Goal: Find specific page/section: Find specific page/section

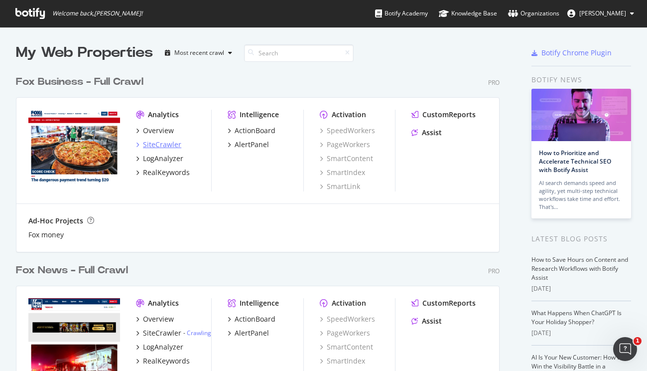
click at [158, 142] on div "SiteCrawler" at bounding box center [162, 144] width 38 height 10
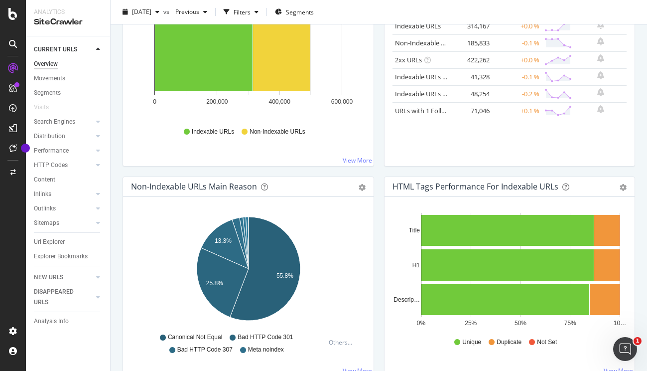
scroll to position [98, 0]
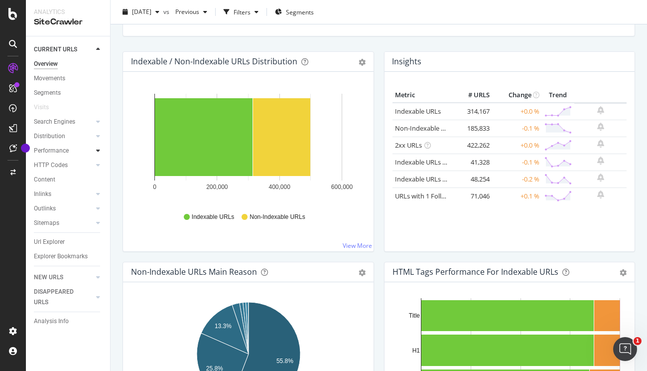
click at [96, 150] on div at bounding box center [98, 150] width 10 height 10
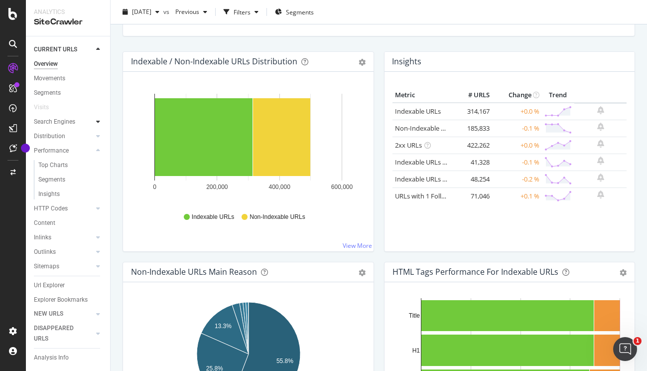
click at [96, 120] on div at bounding box center [98, 122] width 10 height 10
click at [94, 212] on div "Distribution" at bounding box center [72, 208] width 76 height 14
click at [95, 210] on div at bounding box center [98, 208] width 10 height 10
click at [97, 220] on icon at bounding box center [98, 223] width 4 height 6
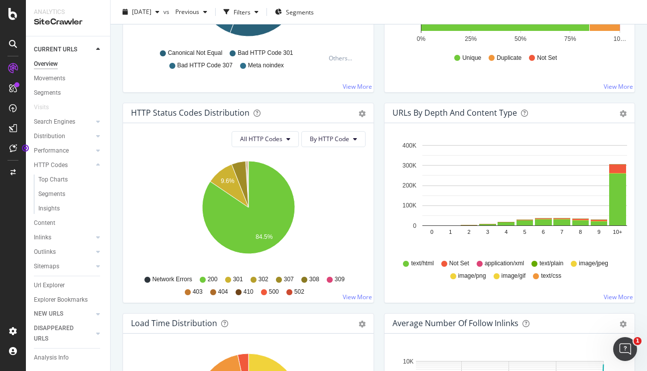
scroll to position [7, 0]
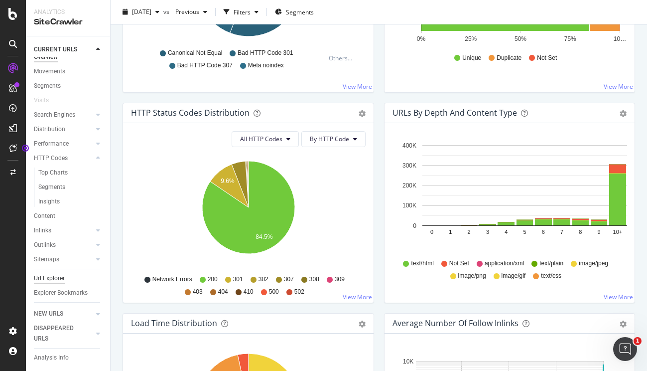
click at [59, 277] on div "Url Explorer" at bounding box center [49, 278] width 31 height 10
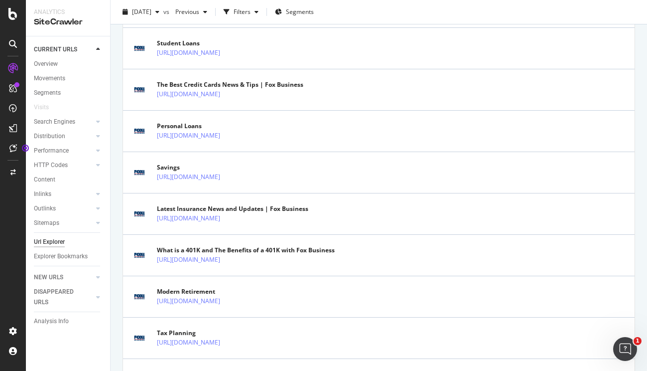
scroll to position [371, 0]
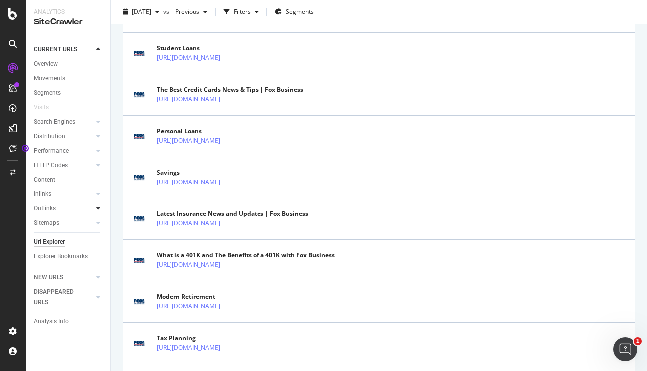
click at [100, 206] on icon at bounding box center [98, 208] width 4 height 6
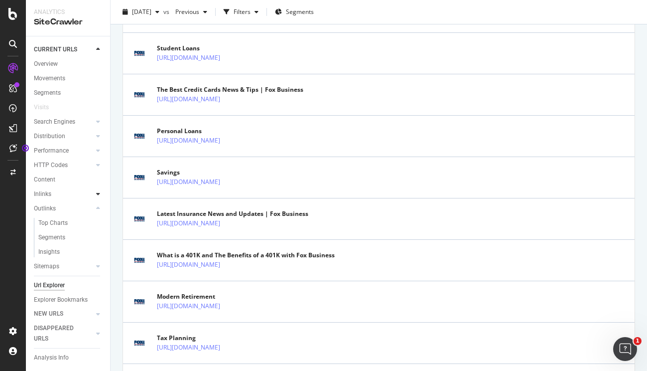
click at [97, 191] on icon at bounding box center [98, 194] width 4 height 6
